Goal: Transaction & Acquisition: Purchase product/service

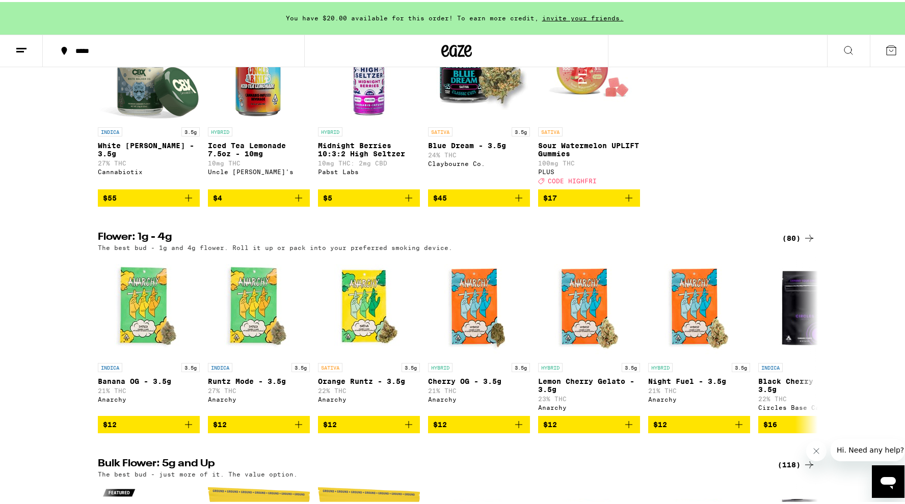
scroll to position [905, 0]
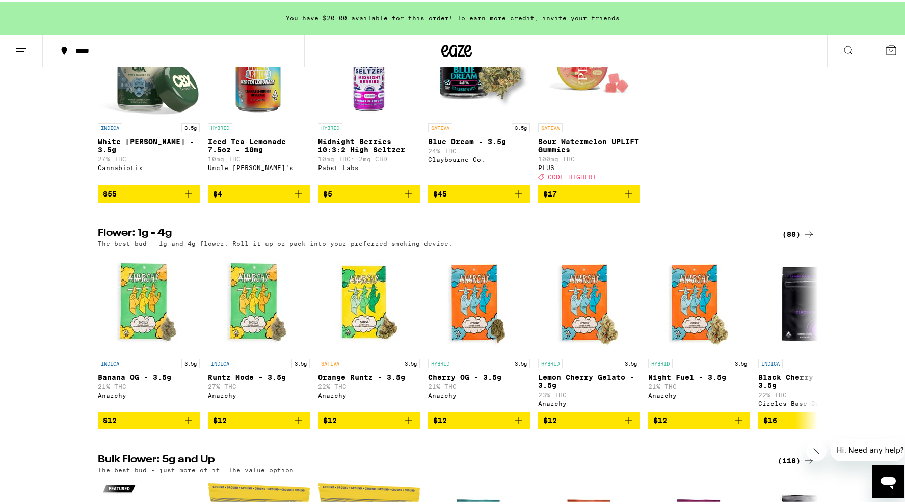
click at [792, 238] on div "(80)" at bounding box center [798, 232] width 33 height 12
